Goal: Task Accomplishment & Management: Manage account settings

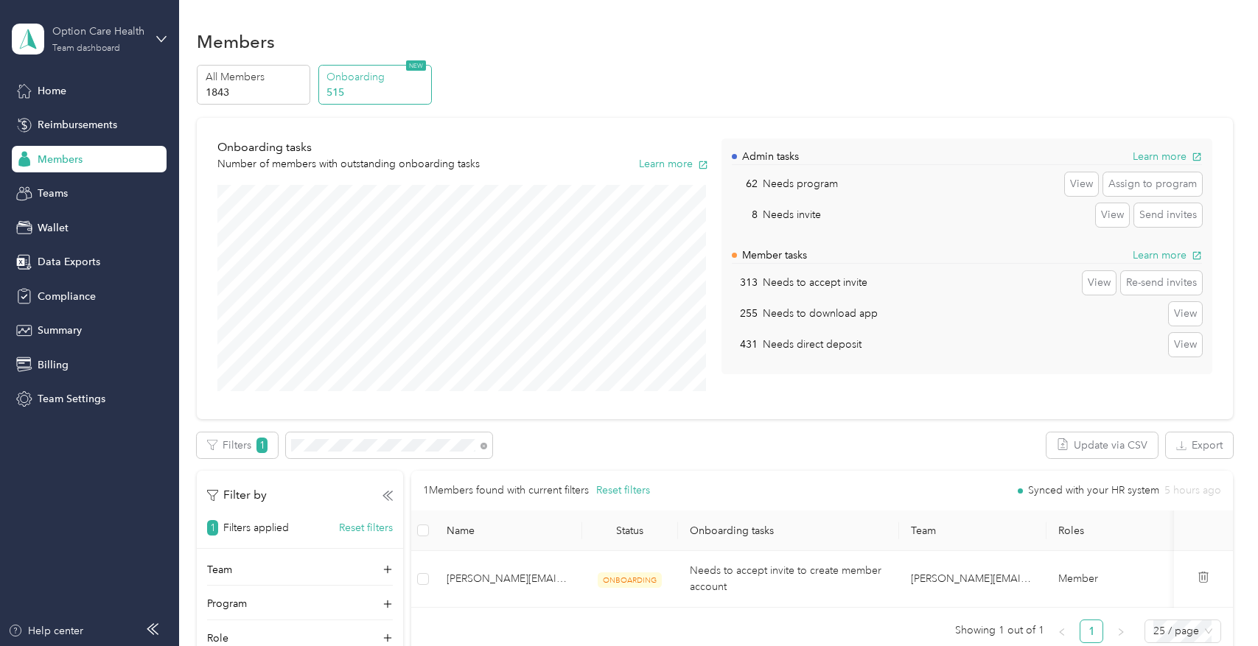
click at [108, 52] on div "Team dashboard" at bounding box center [86, 48] width 68 height 9
click at [83, 181] on div "Log out" at bounding box center [251, 180] width 456 height 26
